Goal: Task Accomplishment & Management: Use online tool/utility

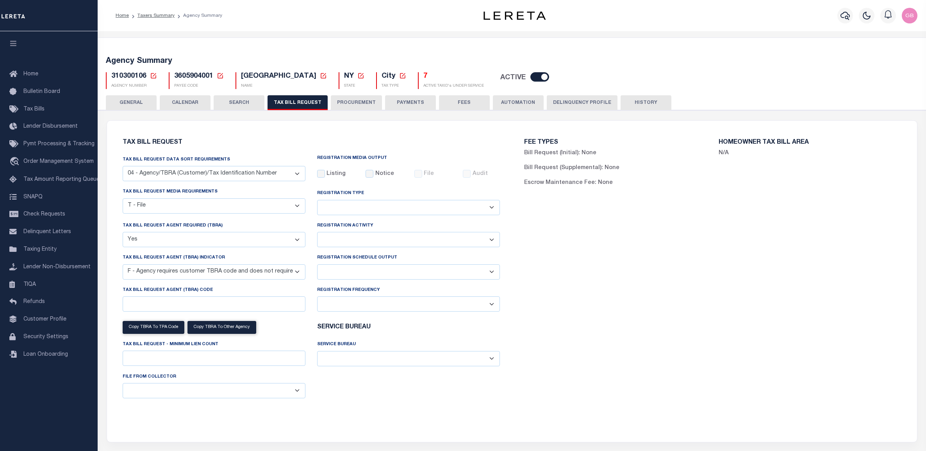
select select "28"
select select "22"
select select "true"
select select "14"
select select
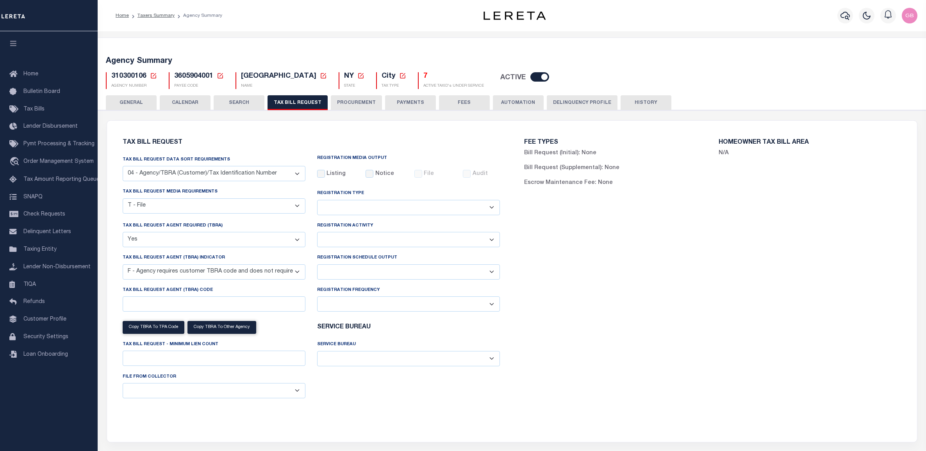
select select "100"
click at [155, 74] on icon at bounding box center [153, 75] width 5 height 5
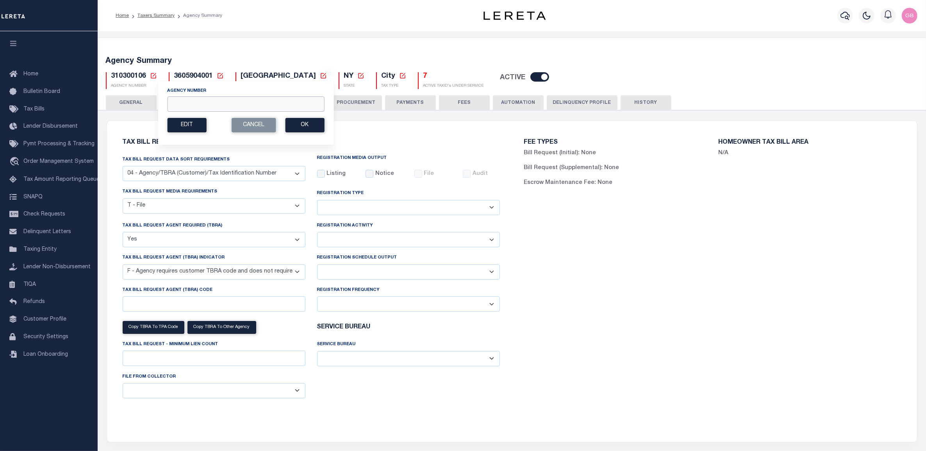
drag, startPoint x: 188, startPoint y: 102, endPoint x: 466, endPoint y: 102, distance: 277.7
click at [188, 102] on input "Agency Number" at bounding box center [245, 103] width 157 height 15
type input "020070000"
click at [313, 132] on button "Ok" at bounding box center [304, 125] width 39 height 14
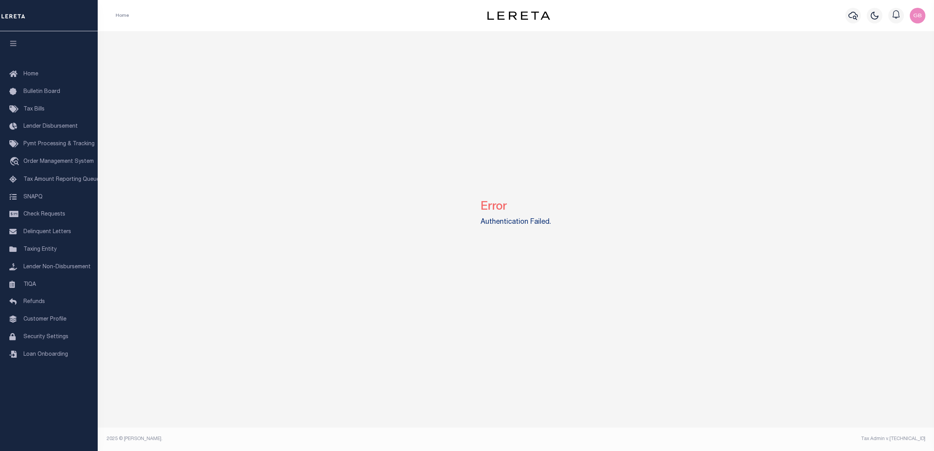
drag, startPoint x: 37, startPoint y: 252, endPoint x: 182, endPoint y: 254, distance: 145.3
click at [38, 252] on span "Taxing Entity" at bounding box center [39, 249] width 33 height 5
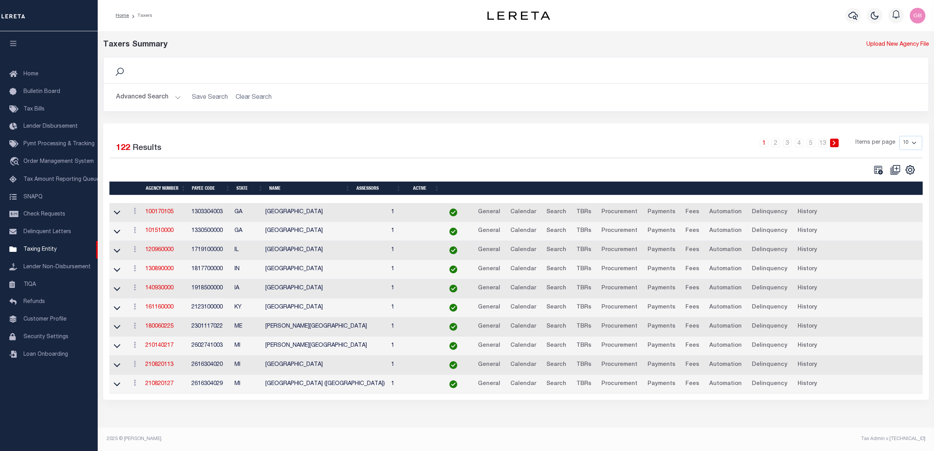
drag, startPoint x: 176, startPoint y: 95, endPoint x: 180, endPoint y: 122, distance: 28.1
click at [177, 95] on button "Advanced Search" at bounding box center [148, 97] width 65 height 15
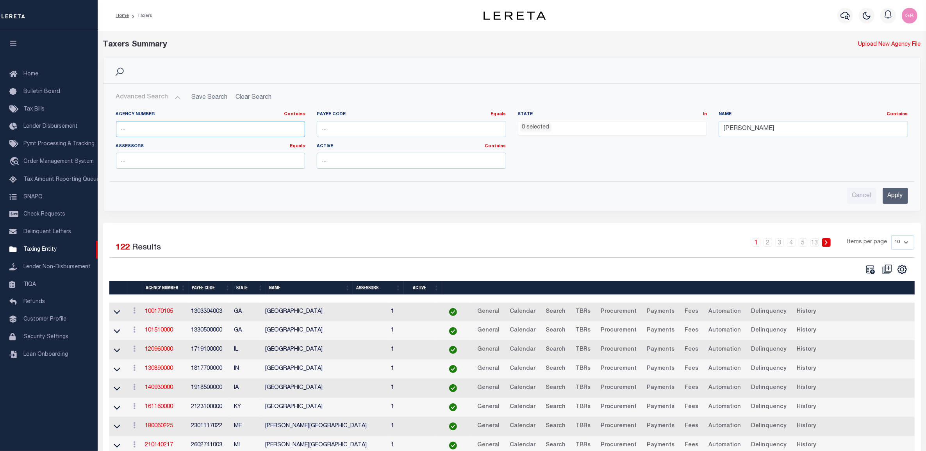
drag, startPoint x: 179, startPoint y: 130, endPoint x: 404, endPoint y: 130, distance: 225.4
click at [179, 130] on input "text" at bounding box center [210, 129] width 189 height 16
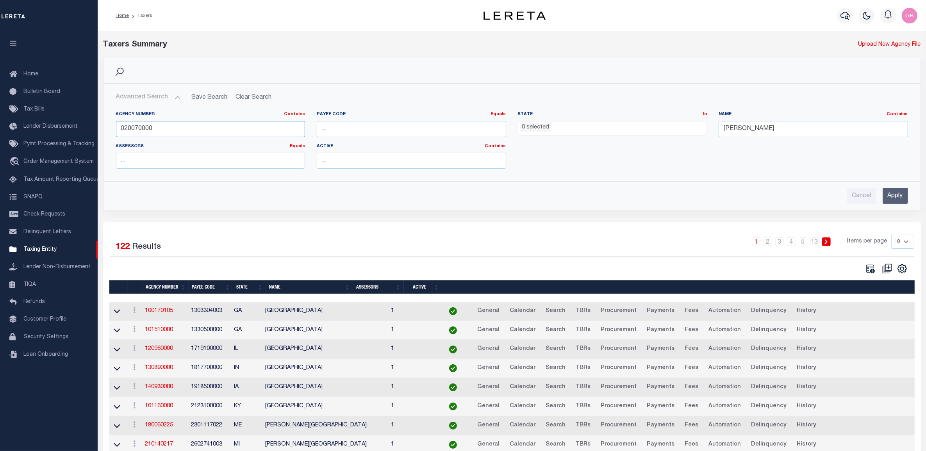
type input "020070000"
click at [893, 196] on input "Apply" at bounding box center [895, 196] width 25 height 16
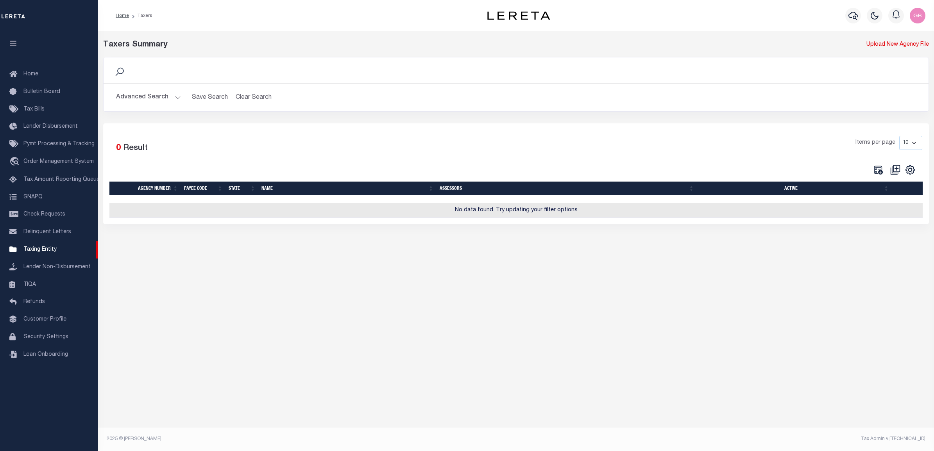
click at [148, 95] on button "Advanced Search" at bounding box center [148, 97] width 65 height 15
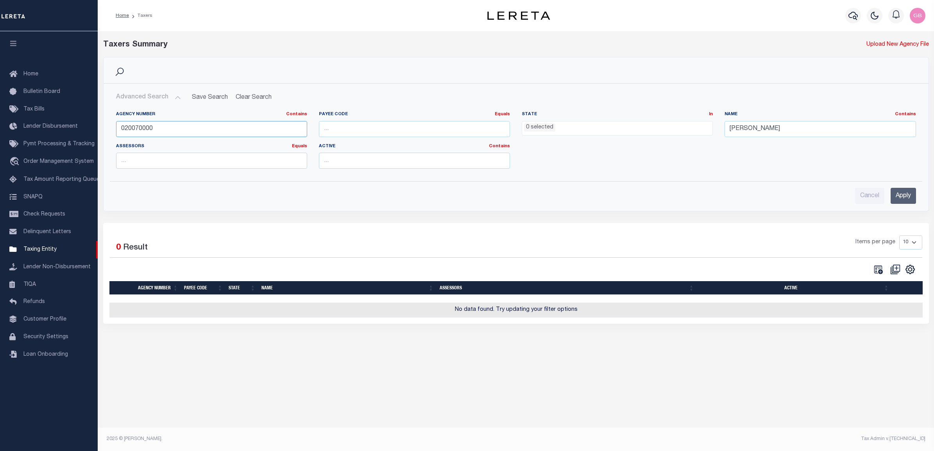
click at [163, 129] on input "020070000" at bounding box center [211, 129] width 191 height 16
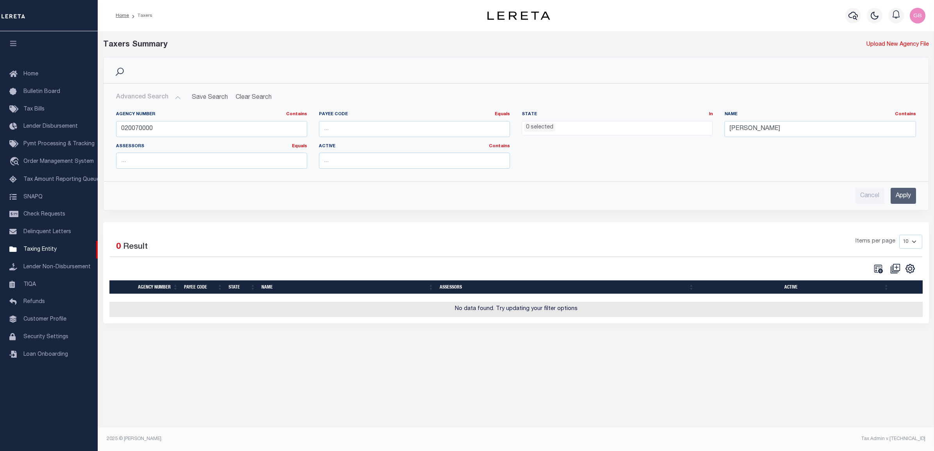
click at [904, 199] on input "Apply" at bounding box center [902, 196] width 25 height 16
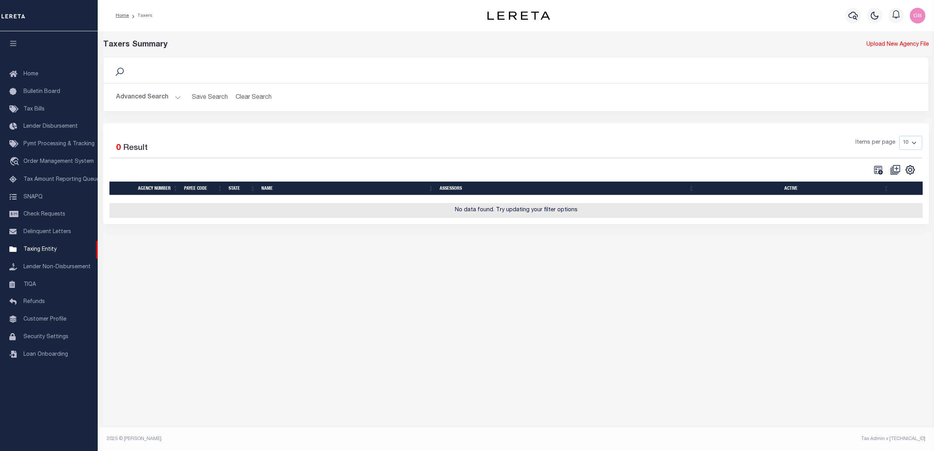
click at [170, 96] on button "Advanced Search" at bounding box center [148, 97] width 65 height 15
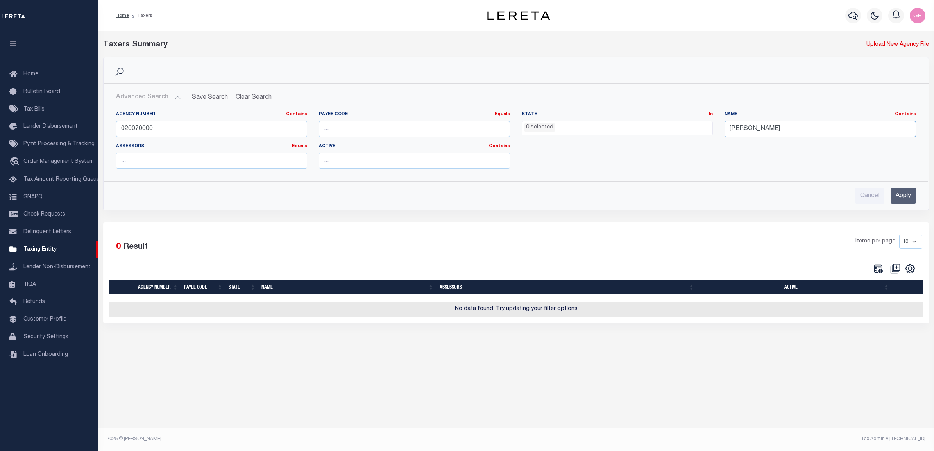
drag, startPoint x: 772, startPoint y: 129, endPoint x: 618, endPoint y: 131, distance: 153.5
click at [615, 132] on div "Agency Number Contains Contains Is 020070000 Payee Code Equals Equals Is Not Eq…" at bounding box center [515, 143] width 811 height 64
click at [911, 192] on input "Apply" at bounding box center [902, 196] width 25 height 16
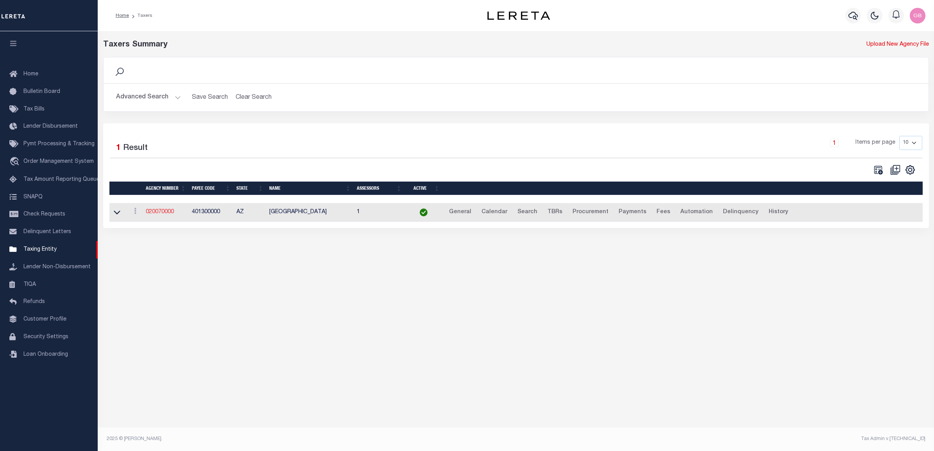
click at [152, 215] on link "020070000" at bounding box center [160, 211] width 28 height 5
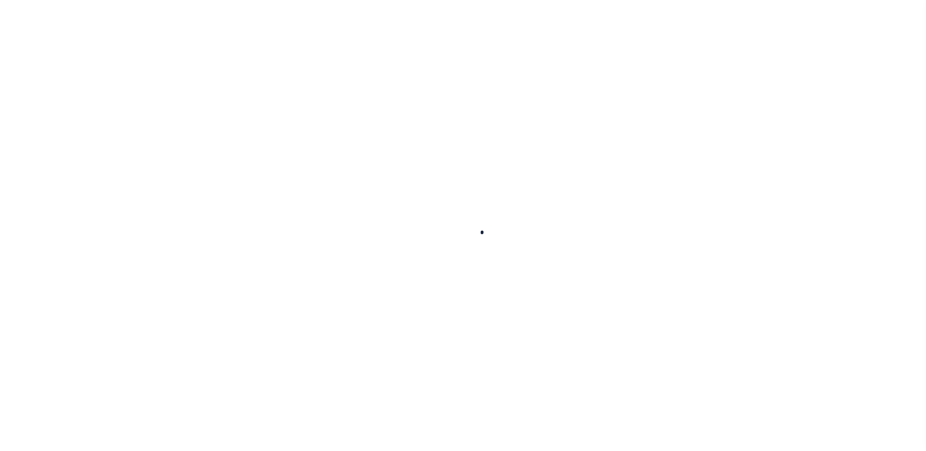
select select
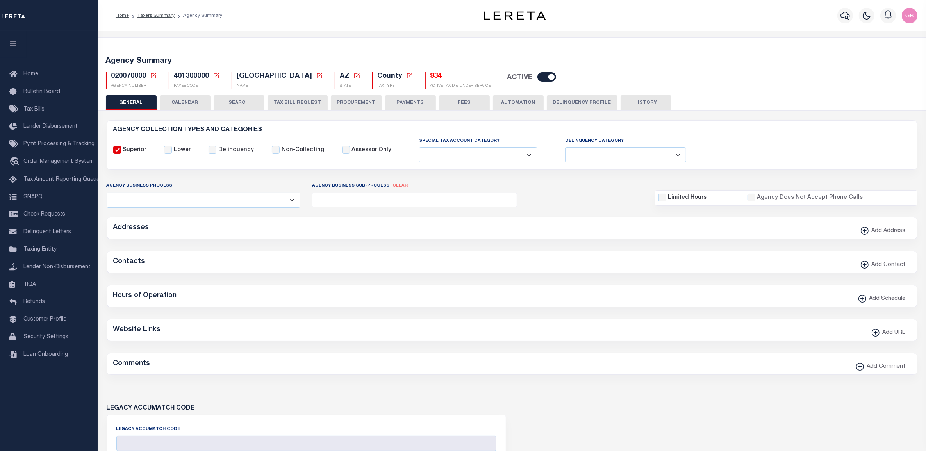
checkbox input "false"
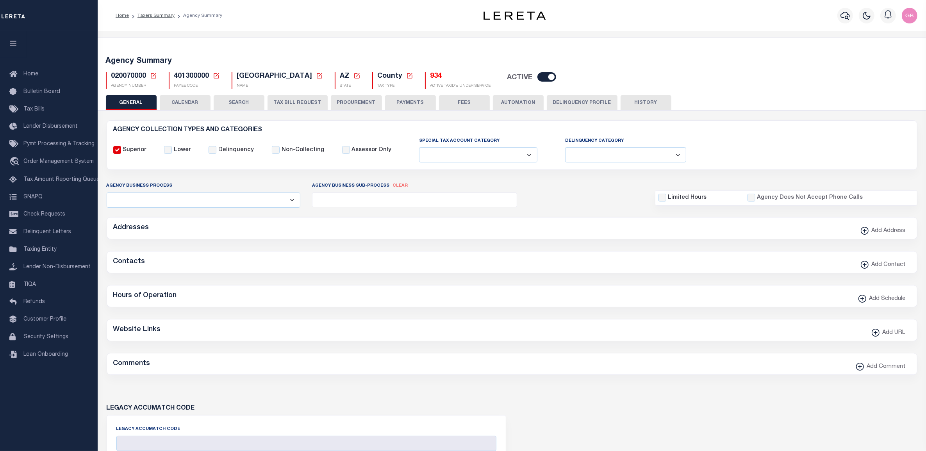
type input "401300000"
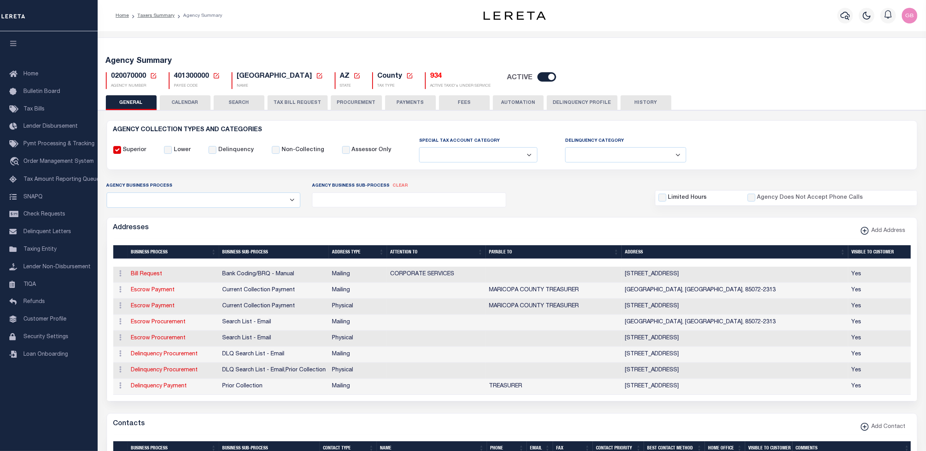
drag, startPoint x: 305, startPoint y: 98, endPoint x: 812, endPoint y: 223, distance: 521.8
click at [305, 98] on button "TAX BILL REQUEST" at bounding box center [298, 102] width 60 height 15
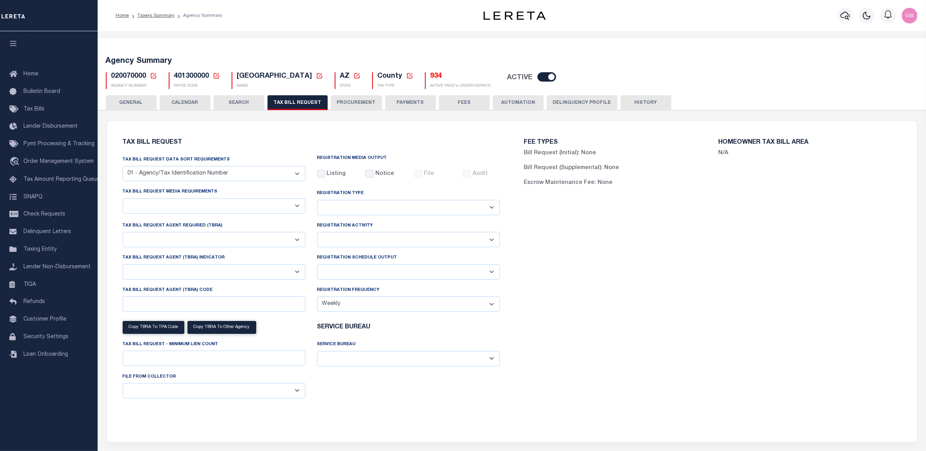
select select "28"
checkbox input "false"
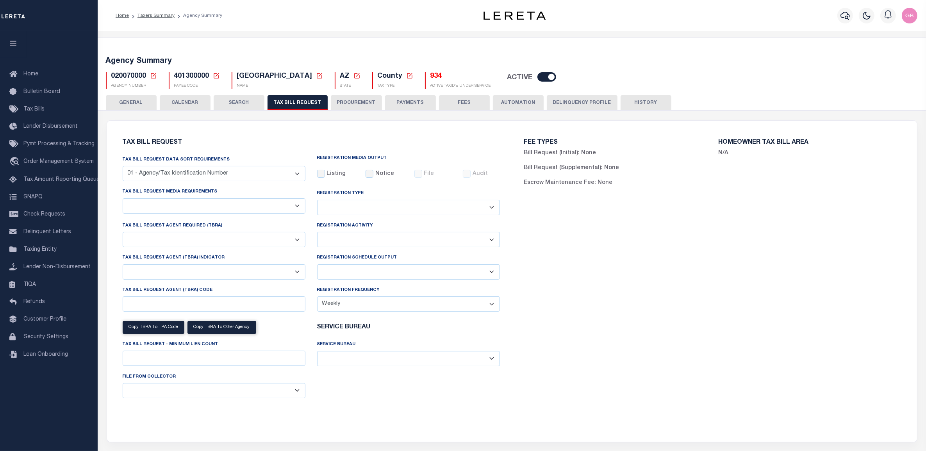
select select "22"
select select "true"
select select "14"
select select
select select "3"
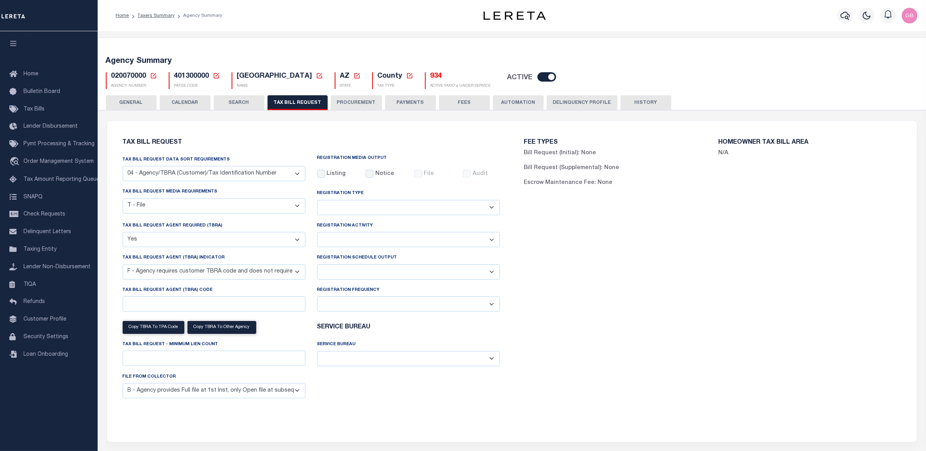
click at [488, 271] on select "Delta File Full File" at bounding box center [408, 271] width 183 height 15
select select "1"
click at [317, 266] on select "Delta File Full File" at bounding box center [408, 271] width 183 height 15
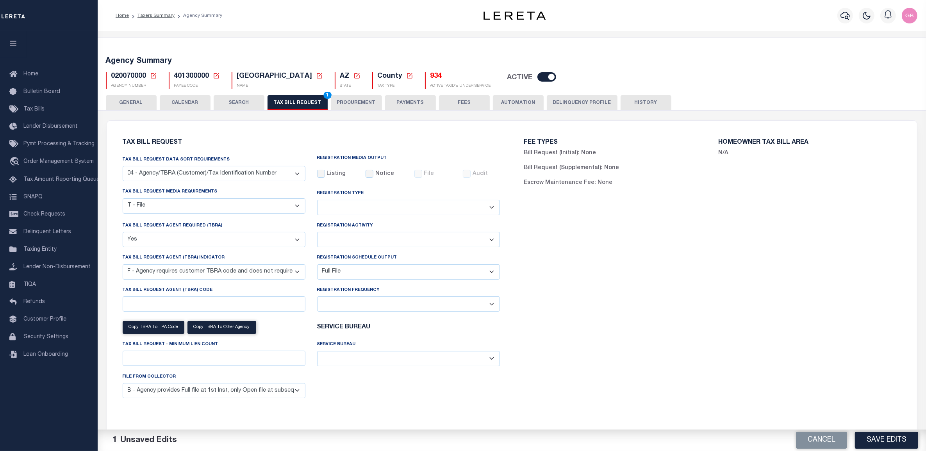
click at [893, 440] on button "Save Edits" at bounding box center [886, 440] width 63 height 17
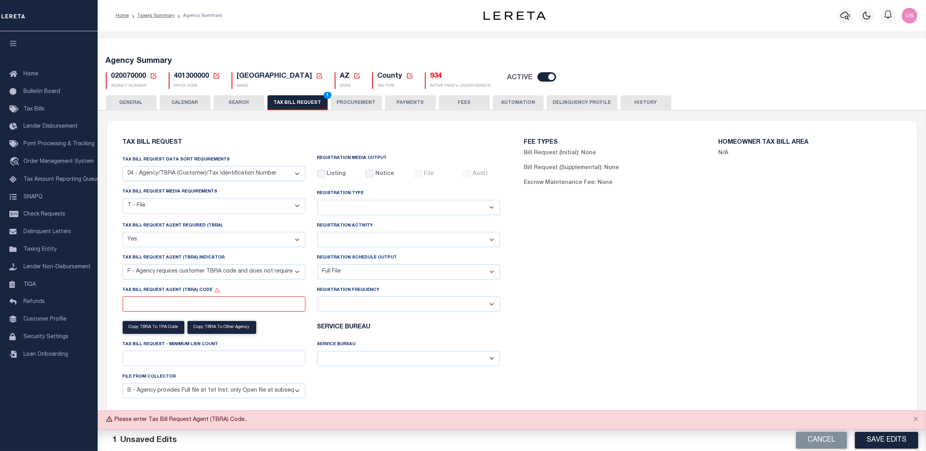
click at [294, 273] on select "A - Agency requires both customer TBRA code and LERETA TBRA code. B - Agency re…" at bounding box center [214, 271] width 183 height 15
click at [677, 361] on div "FEE TYPES Bill Request (Initial): None Bill Request (Supplemental): None Escrow…" at bounding box center [713, 276] width 402 height 293
click at [845, 18] on icon "button" at bounding box center [845, 15] width 9 height 9
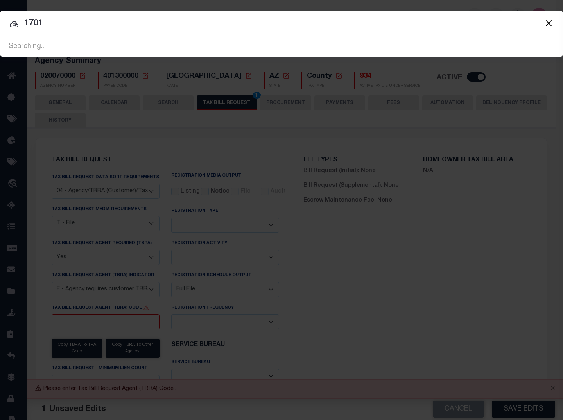
type input "17019"
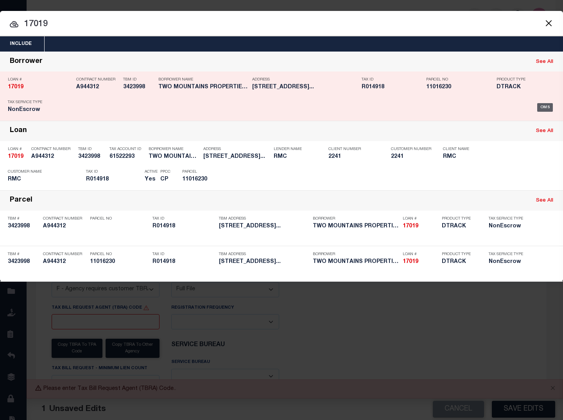
click at [541, 105] on div "OMS" at bounding box center [545, 107] width 16 height 9
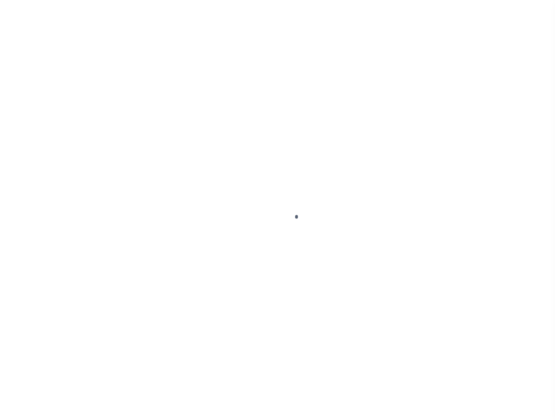
type input "17019"
type input "TWO MOUNTAINS PROPERTIES LLC"
select select
type input "2075 S Perry"
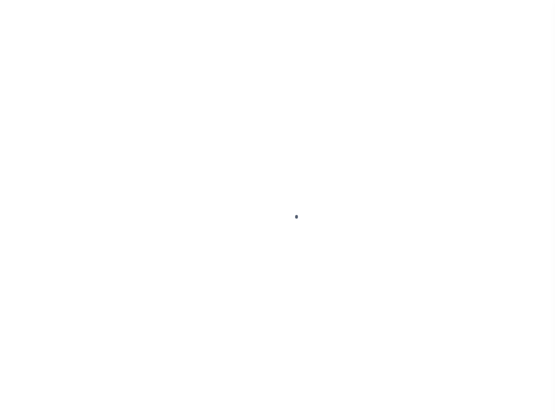
type input "Denver CO 80219"
select select "400"
select select "NonEscrow"
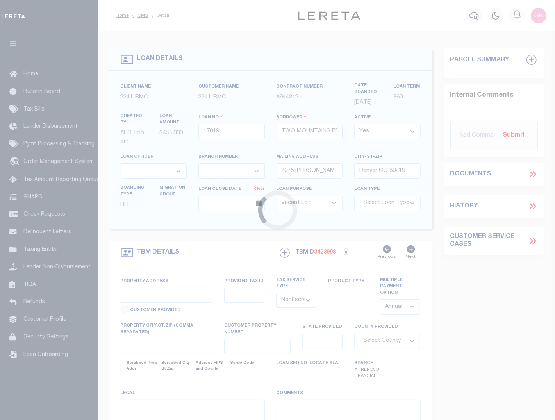
type input "[STREET_ADDRESS]"
type input "[GEOGRAPHIC_DATA]"
type input "a0kUS000008l82L"
type input "CO"
select select
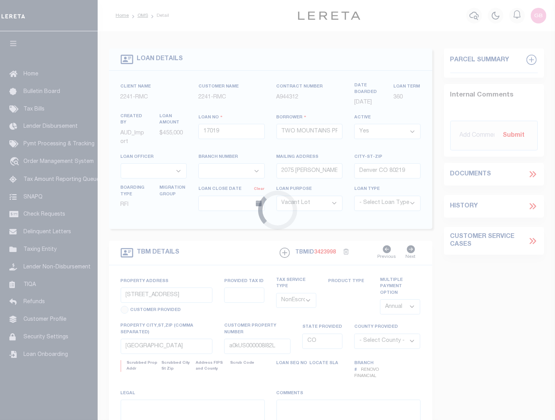
type textarea "LEGAL REQUIRED"
select select "14701"
select select "25066"
select select "2"
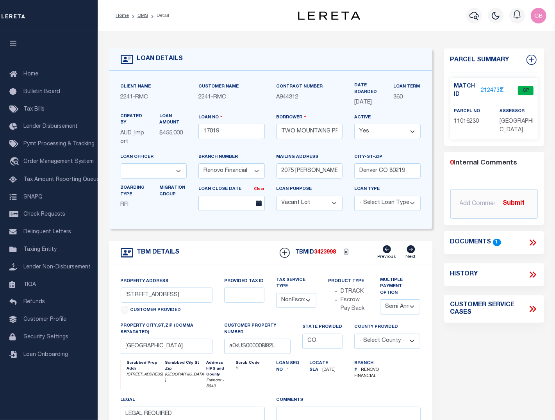
click at [486, 83] on div "Match ID 2124731" at bounding box center [471, 90] width 34 height 16
click at [491, 87] on link "2124731" at bounding box center [492, 91] width 22 height 8
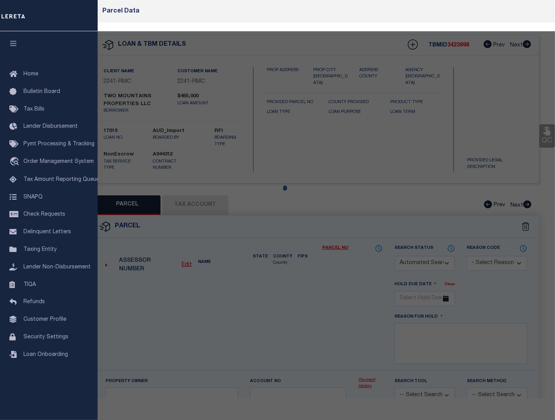
checkbox input "false"
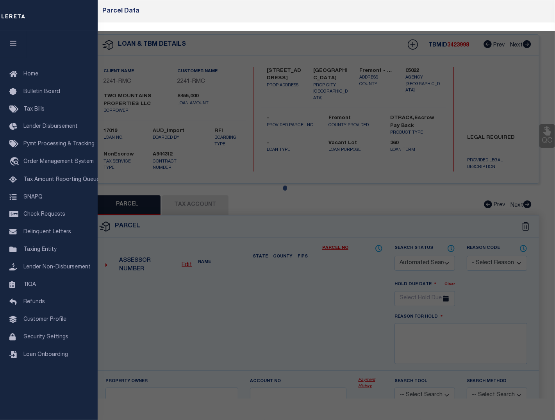
select select "CP"
type input "TWO MOUNTAIN PROPERTIES LLC"
select select "AGW"
select select
type input "700 MACON AVE #A"
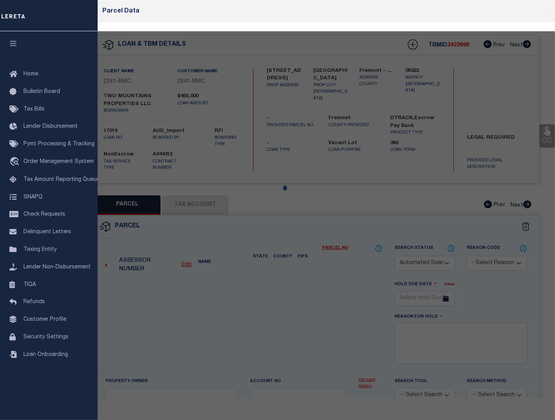
type input "Canon City, CO 81212"
type textarea "OUT LOT 6 CANON CITY & W 34 FT OF LOT 10 BLK 1 HARRISON & HELMS ADD LESS TR IN …"
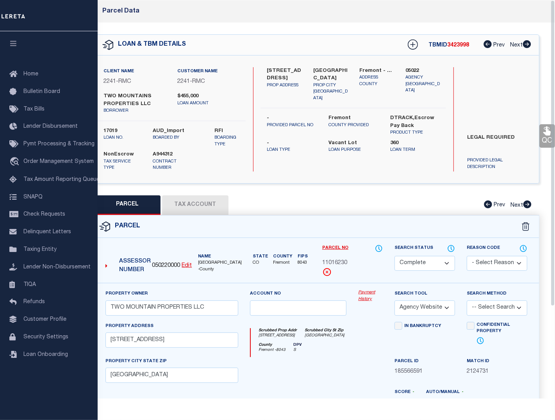
click at [364, 300] on link "Payment History" at bounding box center [370, 295] width 25 height 13
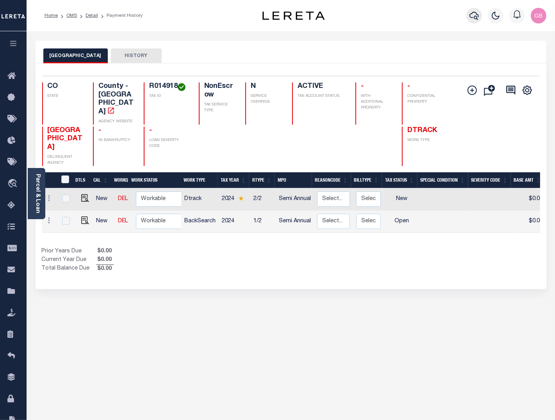
click at [478, 16] on icon "button" at bounding box center [474, 16] width 9 height 8
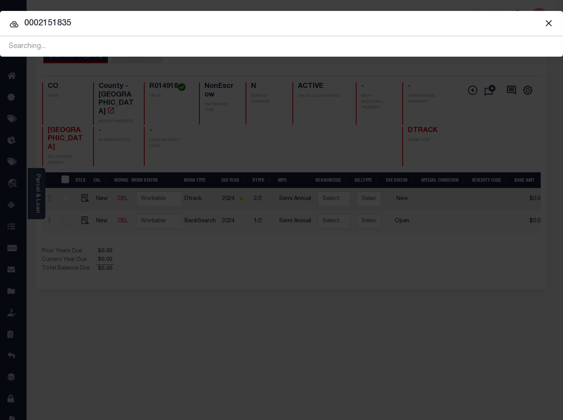
type input "0002151835"
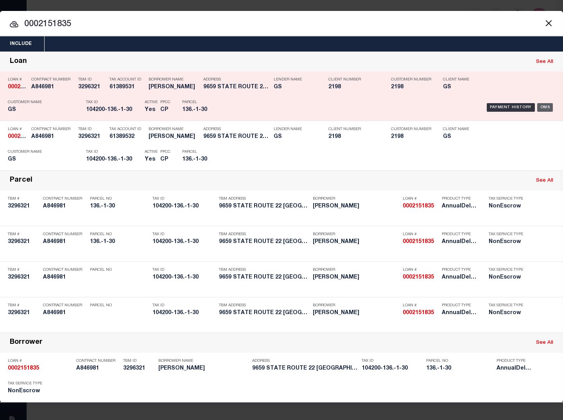
click at [542, 106] on div "OMS" at bounding box center [545, 107] width 16 height 9
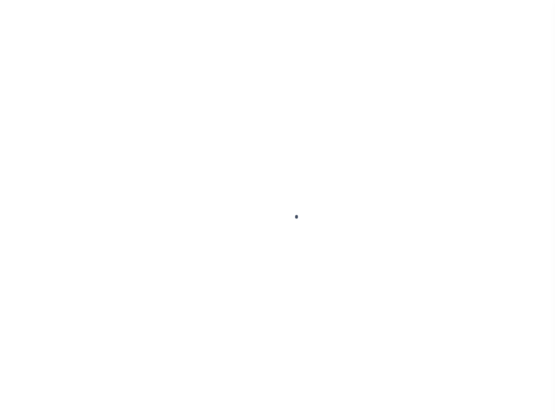
type input "0002151835"
type input "[PERSON_NAME]"
select select
select select "NonEscrow"
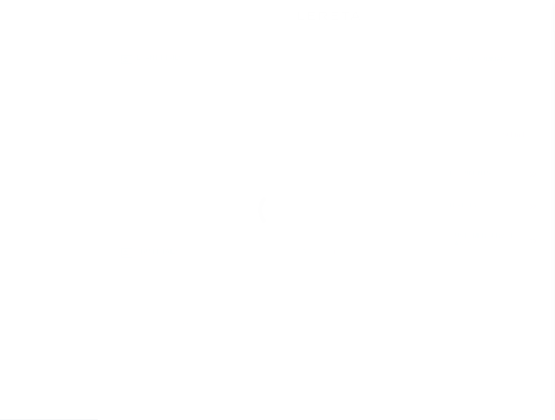
select select "14699"
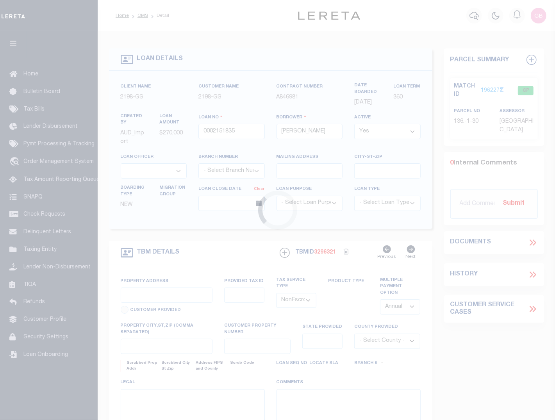
type input "9659 STATE ROUTE 22"
type input "HILLSDALE [GEOGRAPHIC_DATA] 12529"
type input "THE ESTATE OF"
type input "NY"
select select
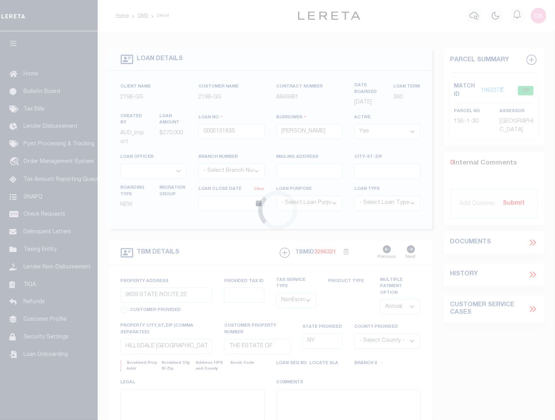
select select
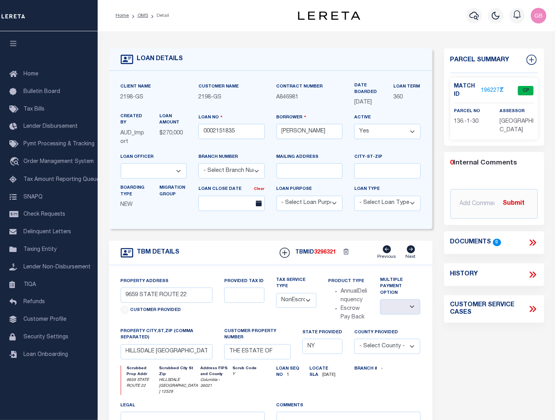
click at [493, 91] on link "1962271" at bounding box center [492, 91] width 22 height 8
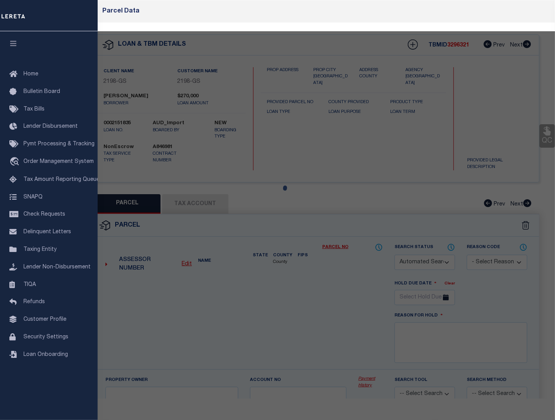
checkbox input "false"
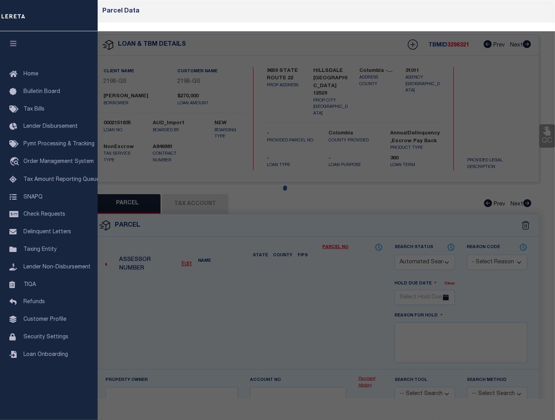
select select "CP"
type input "[PERSON_NAME]"
select select "AGW"
select select
type input "9659 Route 22"
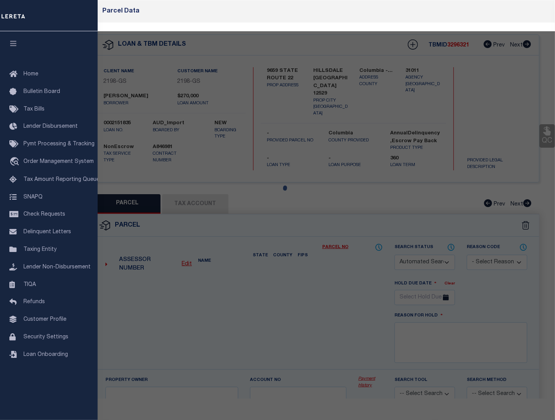
type input "HILLSDALE [GEOGRAPHIC_DATA] 12529"
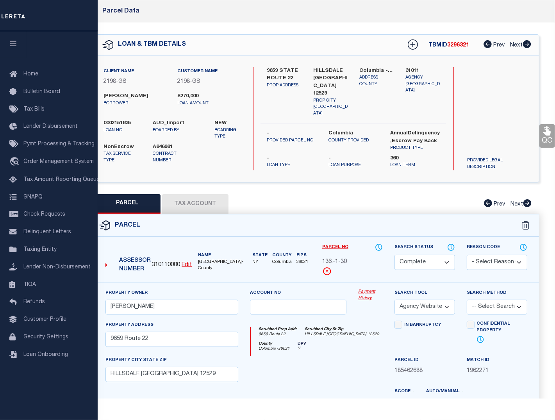
click at [366, 296] on link "Payment History" at bounding box center [370, 295] width 25 height 13
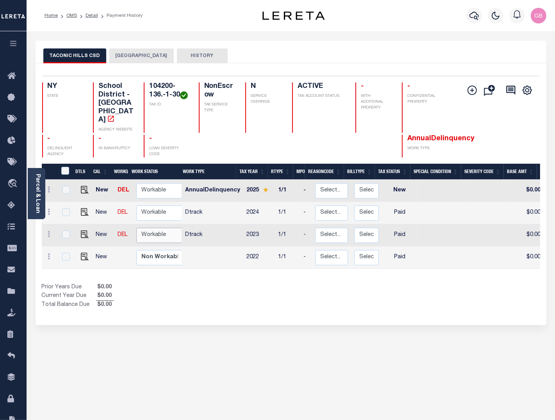
click at [157, 228] on select "Non Workable Workable" at bounding box center [159, 235] width 47 height 15
checkbox input "true"
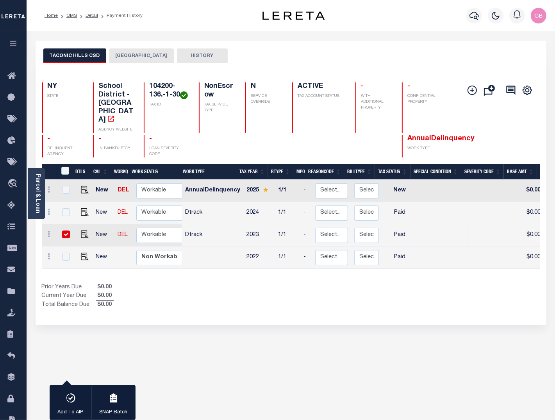
click at [280, 344] on div "TACONIC HILLS CSD HILLSDALE TOWN HISTORY 1 Selected 4" at bounding box center [291, 269] width 523 height 457
click at [152, 54] on button "HILLSDALE TOWN" at bounding box center [141, 55] width 64 height 15
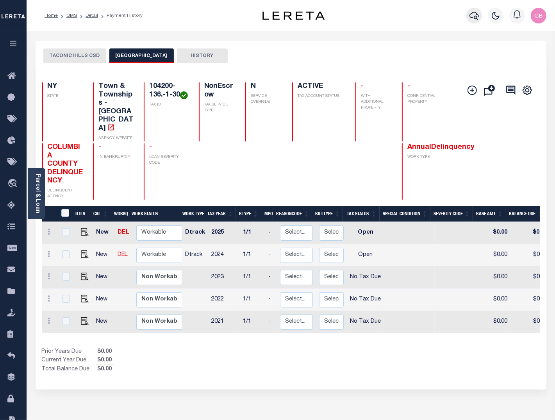
click at [477, 17] on icon "button" at bounding box center [474, 16] width 9 height 8
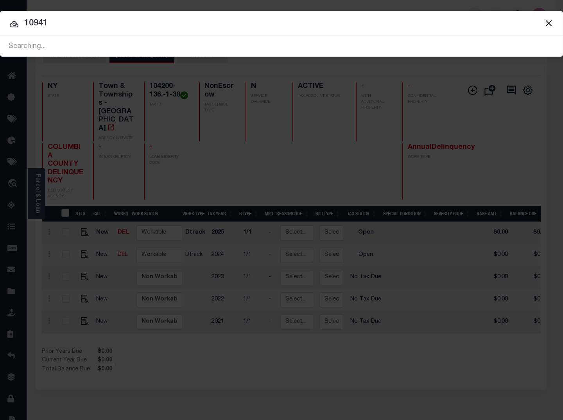
type input "109415"
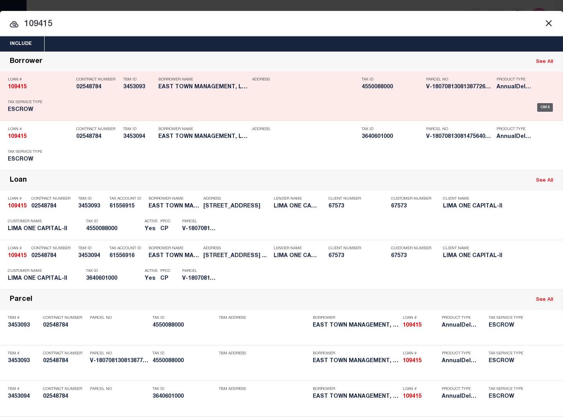
click at [537, 108] on div "OMS" at bounding box center [545, 107] width 16 height 9
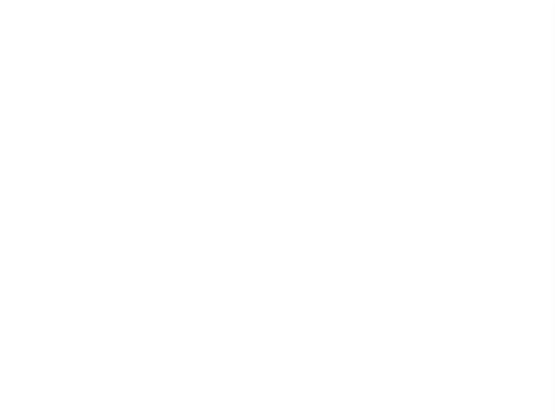
type input "[STREET_ADDRESS]"
radio input "true"
select select "Escrow"
select select
type input "WEST ALLIS WI 53219"
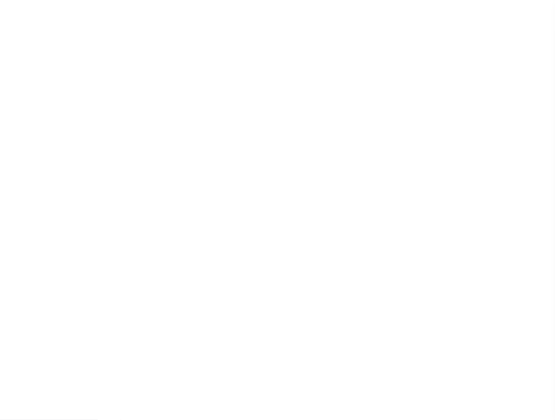
type input "109415"
type input "WI"
type textarea "COLLECTOR: ENTITY: PARCEL: 455"
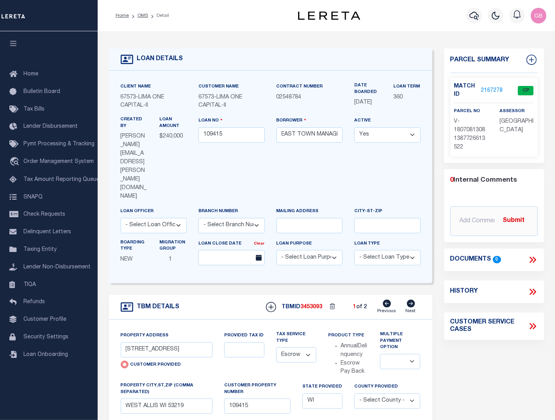
click at [495, 88] on link "2167278" at bounding box center [492, 91] width 22 height 8
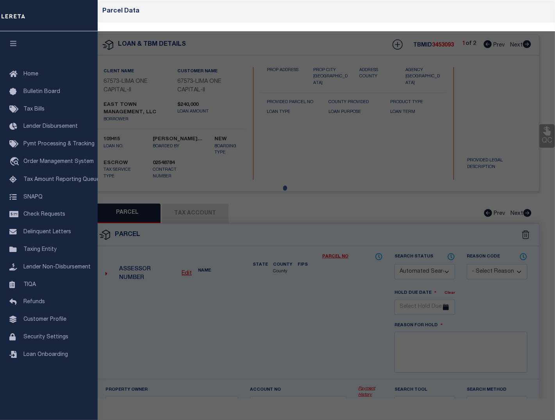
checkbox input "false"
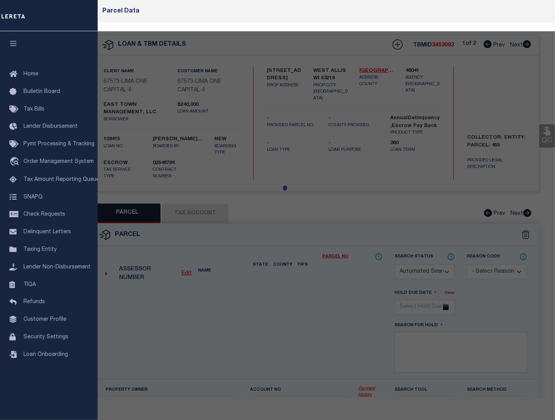
select select "CP"
select select "AGW"
select select
type input "[STREET_ADDRESS]"
checkbox input "false"
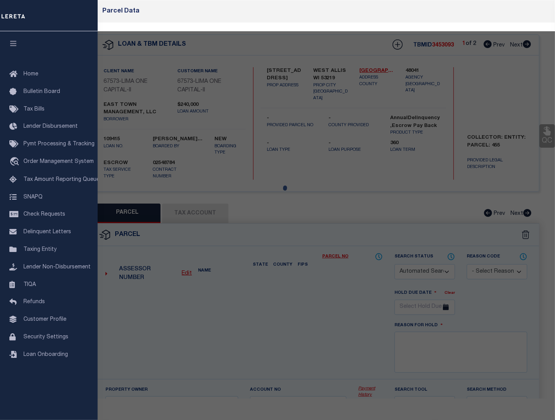
type input "WEST ALLIS WI 53219"
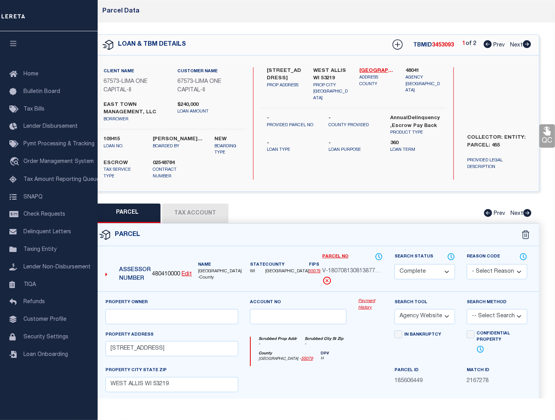
click at [368, 304] on link "Payment History" at bounding box center [370, 304] width 25 height 13
